Goal: Navigation & Orientation: Find specific page/section

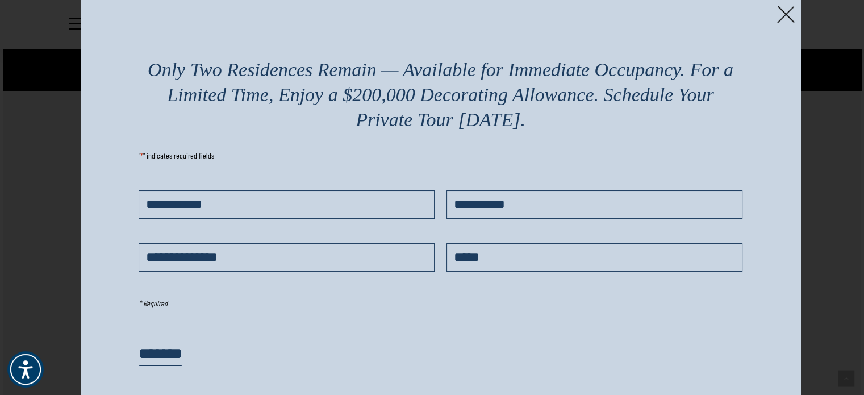
scroll to position [114, 0]
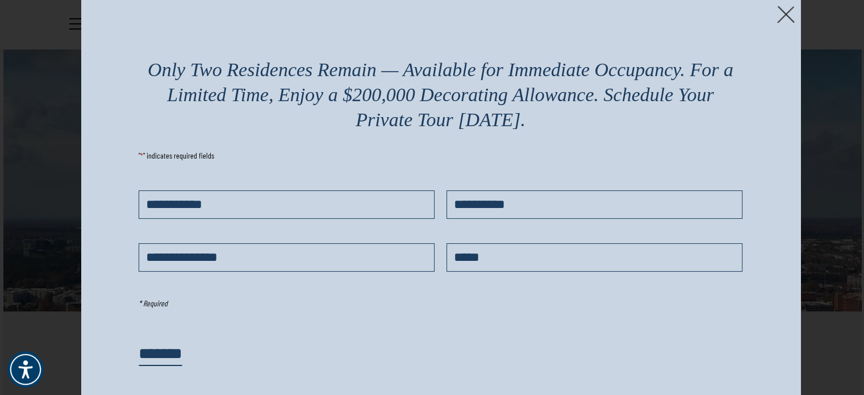
click at [786, 12] on img at bounding box center [786, 15] width 18 height 18
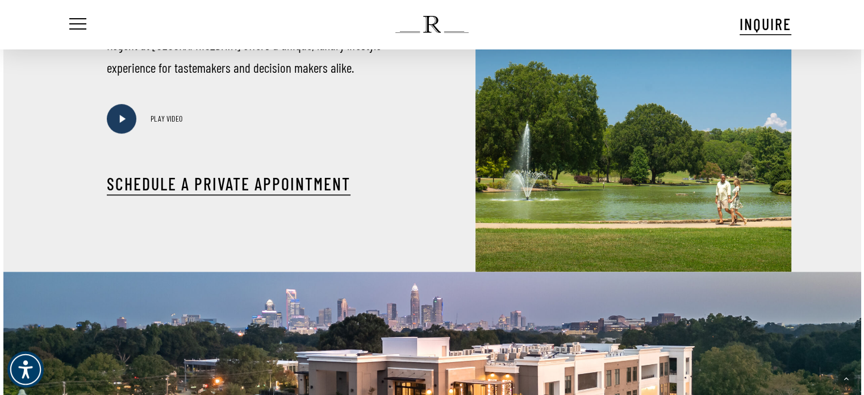
scroll to position [568, 0]
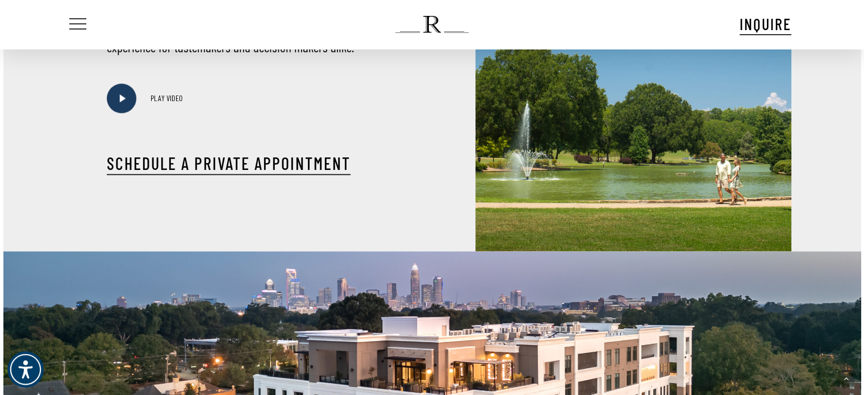
click at [79, 19] on span "Navigation Menu" at bounding box center [78, 24] width 12 height 16
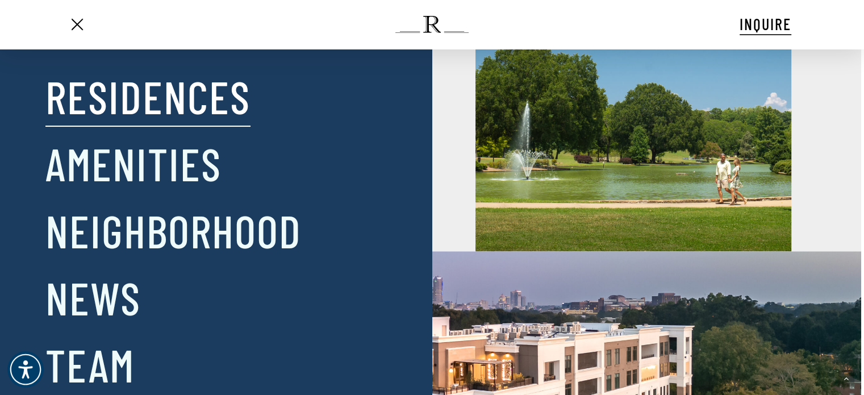
click at [194, 86] on link "Residences" at bounding box center [147, 95] width 205 height 59
